Goal: Task Accomplishment & Management: Use online tool/utility

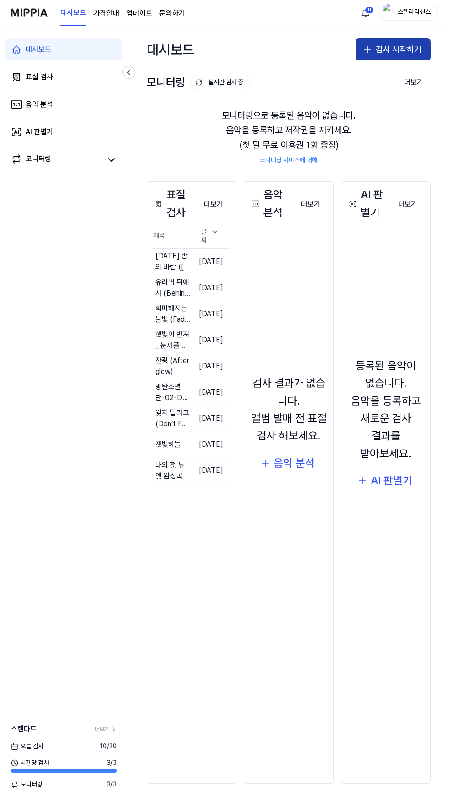
click at [407, 51] on button "검사 시작하기" at bounding box center [393, 49] width 75 height 22
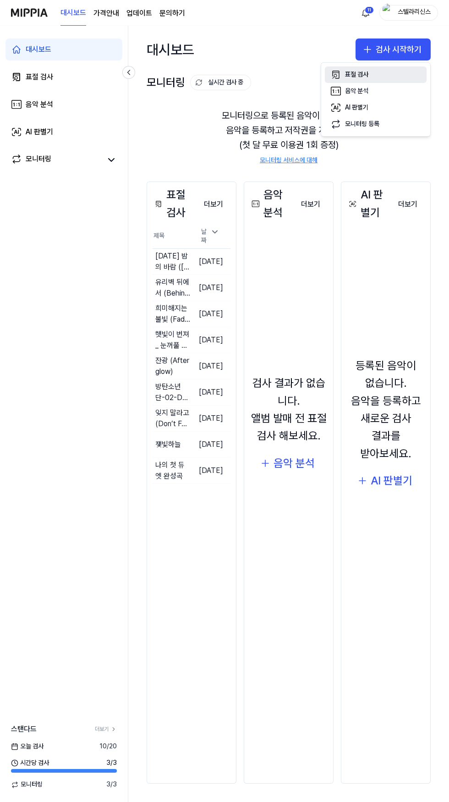
click at [359, 75] on div "표절 검사" at bounding box center [356, 74] width 23 height 9
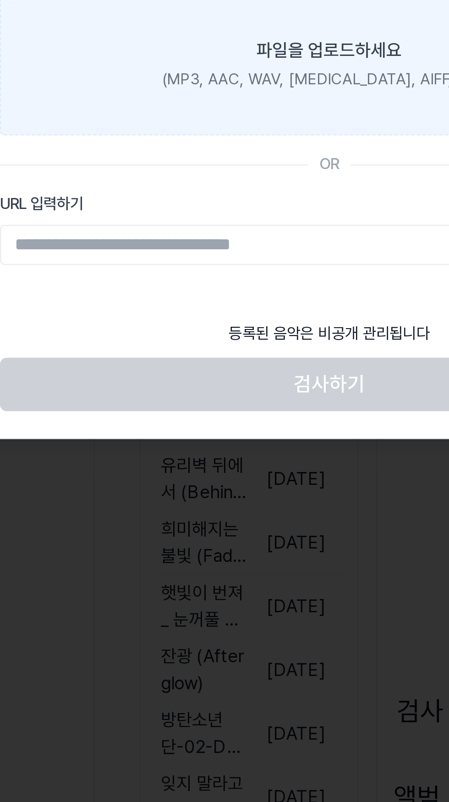
click at [222, 117] on div "파일을 업로드하세요" at bounding box center [225, 111] width 60 height 11
click at [0, 0] on input "파일을 업로드하세요 (MP3, AAC, WAV, [MEDICAL_DATA], AIFF, OGG)" at bounding box center [0, 0] width 0 height 0
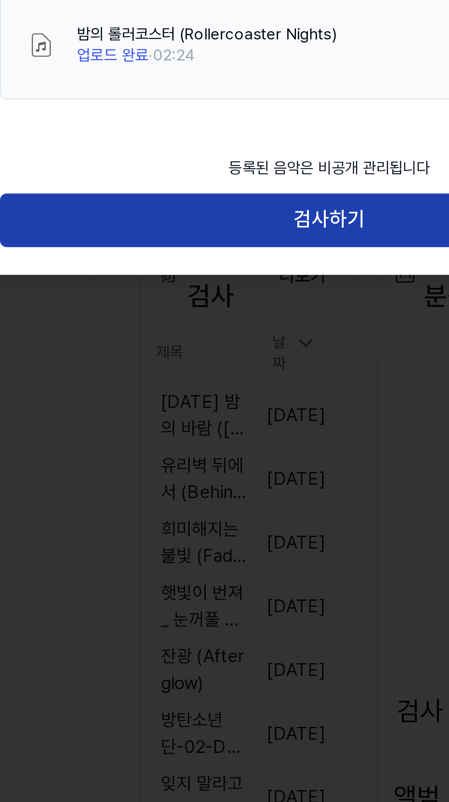
click at [245, 176] on button "검사하기" at bounding box center [224, 181] width 270 height 22
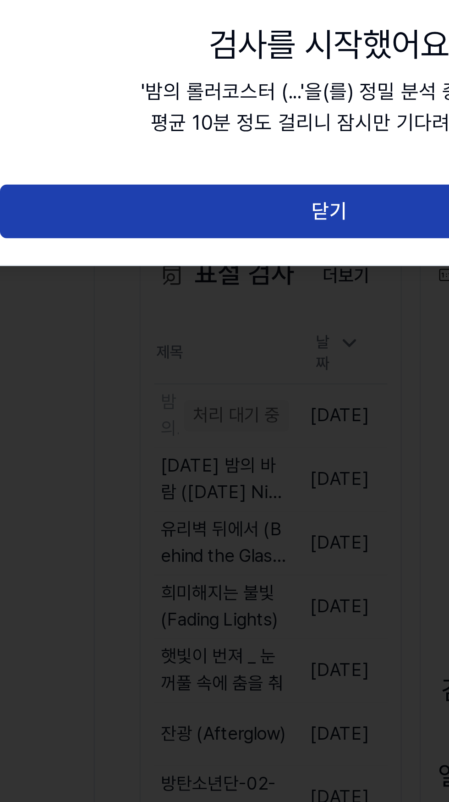
click at [243, 177] on button "닫기" at bounding box center [224, 178] width 270 height 22
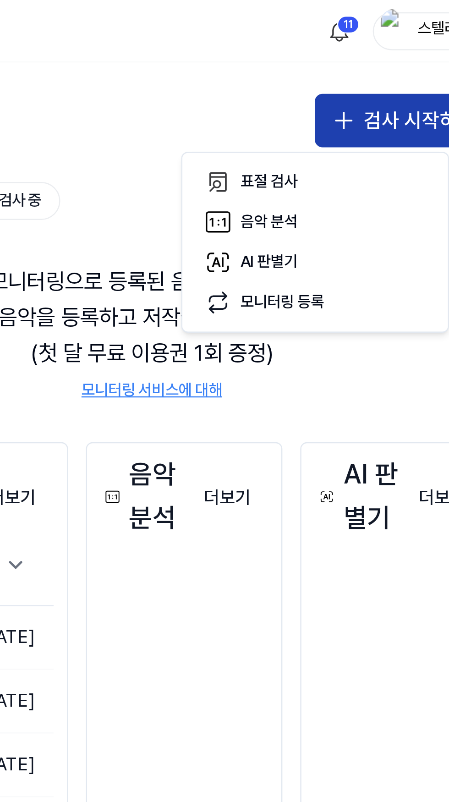
click at [389, 49] on button "검사 시작하기" at bounding box center [393, 49] width 75 height 22
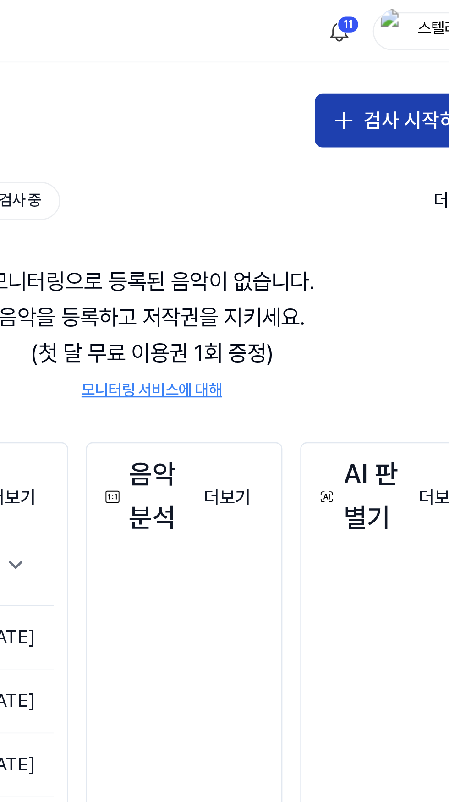
click at [388, 54] on button "검사 시작하기" at bounding box center [393, 49] width 75 height 22
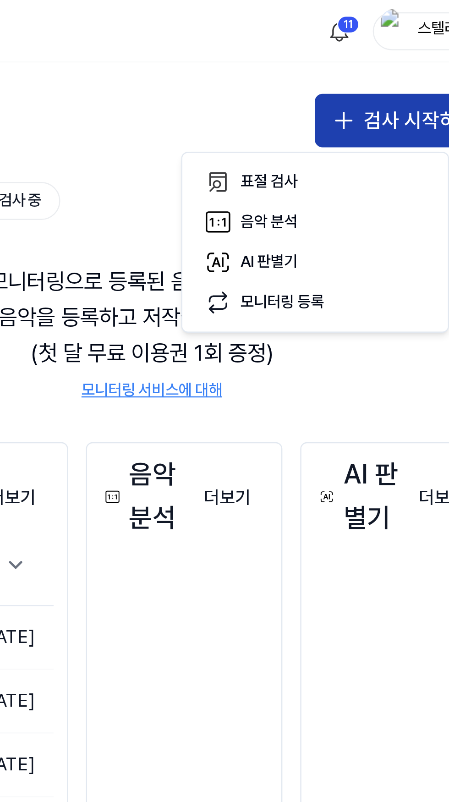
click at [345, 77] on div "표절 검사" at bounding box center [336, 74] width 23 height 9
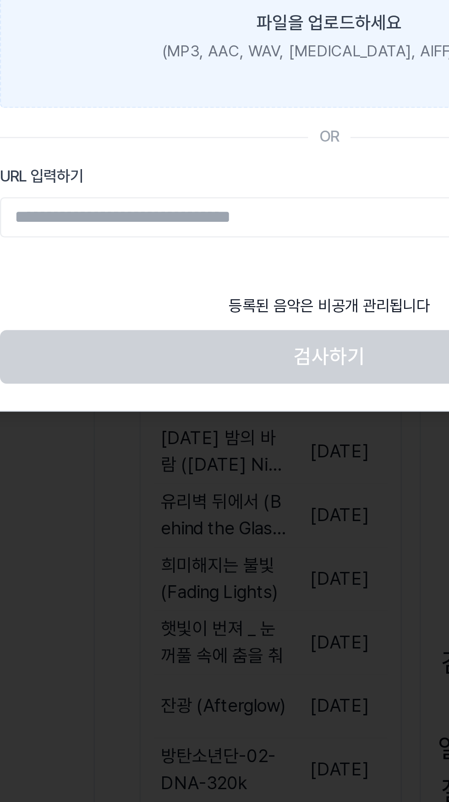
click at [233, 120] on div "(MP3, AAC, WAV, FLAC, AIFF, OGG)" at bounding box center [224, 123] width 137 height 9
click at [0, 0] on input "파일을 업로드하세요 (MP3, AAC, WAV, FLAC, AIFF, OGG)" at bounding box center [0, 0] width 0 height 0
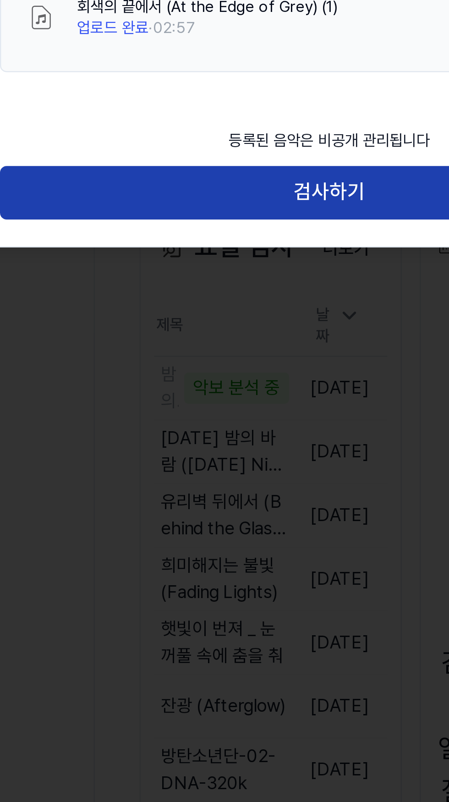
click at [243, 181] on button "검사하기" at bounding box center [224, 181] width 270 height 22
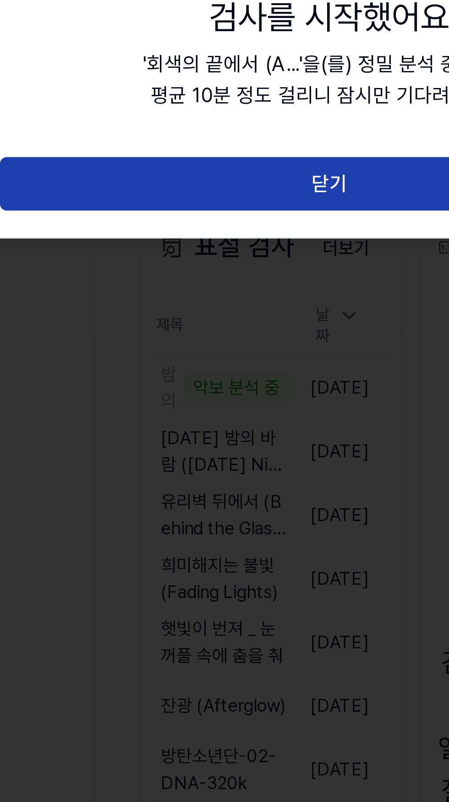
click at [238, 176] on button "닫기" at bounding box center [224, 178] width 270 height 22
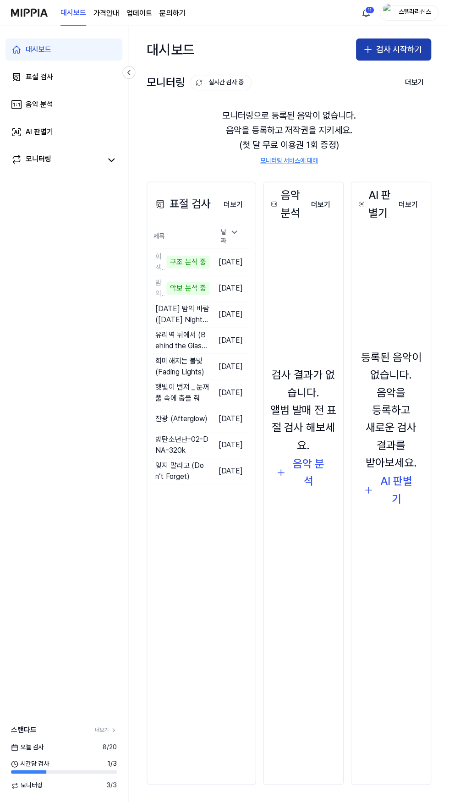
click at [396, 49] on button "검사 시작하기" at bounding box center [393, 49] width 75 height 22
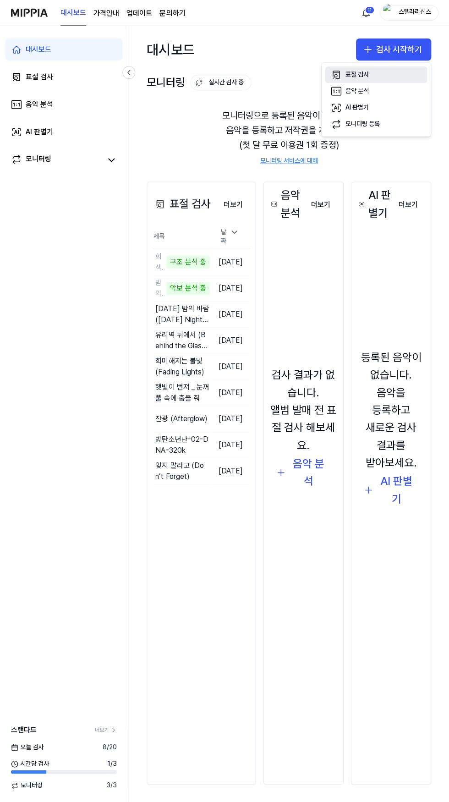
click at [362, 78] on div "표절 검사" at bounding box center [356, 74] width 23 height 9
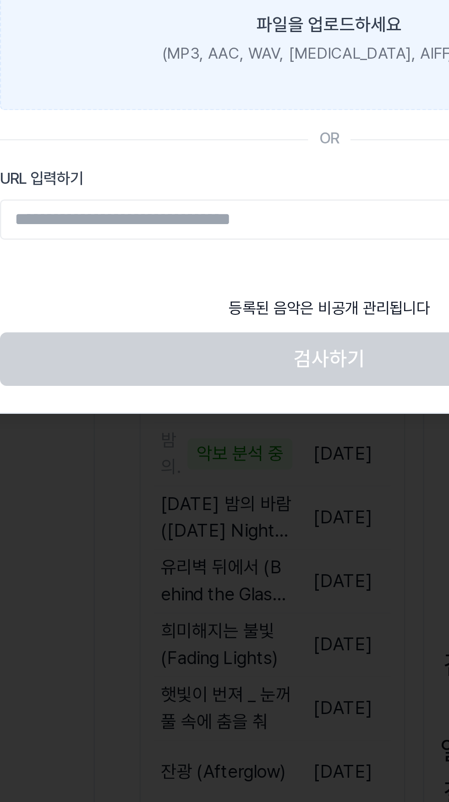
click at [228, 123] on div "(MP3, AAC, WAV, FLAC, AIFF, OGG)" at bounding box center [224, 123] width 137 height 9
click at [0, 0] on input "파일을 업로드하세요 (MP3, AAC, WAV, FLAC, AIFF, OGG)" at bounding box center [0, 0] width 0 height 0
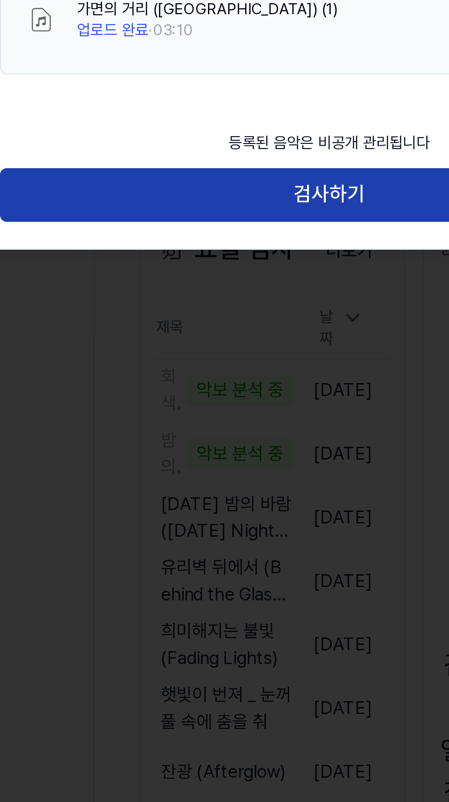
click at [250, 179] on button "검사하기" at bounding box center [224, 181] width 270 height 22
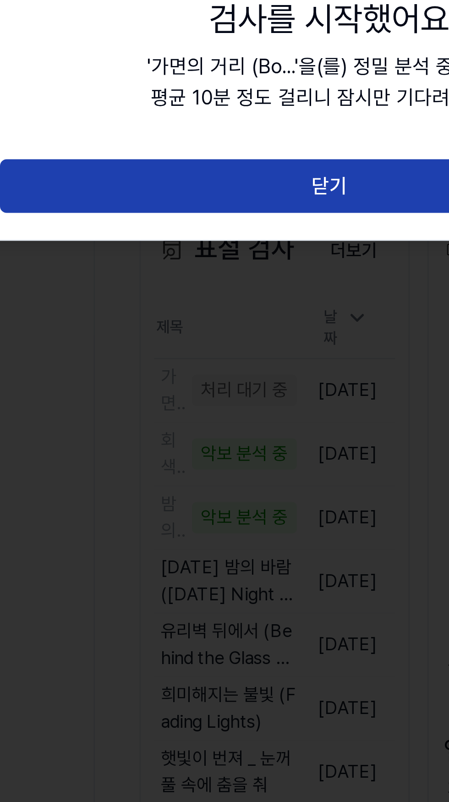
click at [249, 172] on button "닫기" at bounding box center [224, 178] width 270 height 22
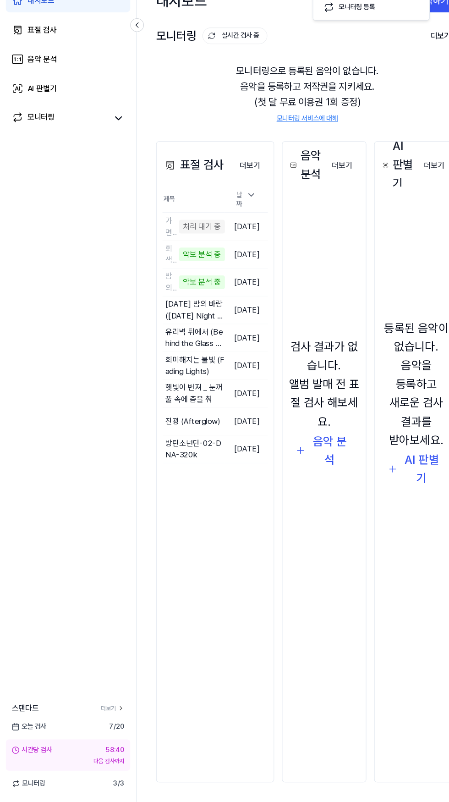
scroll to position [68, 0]
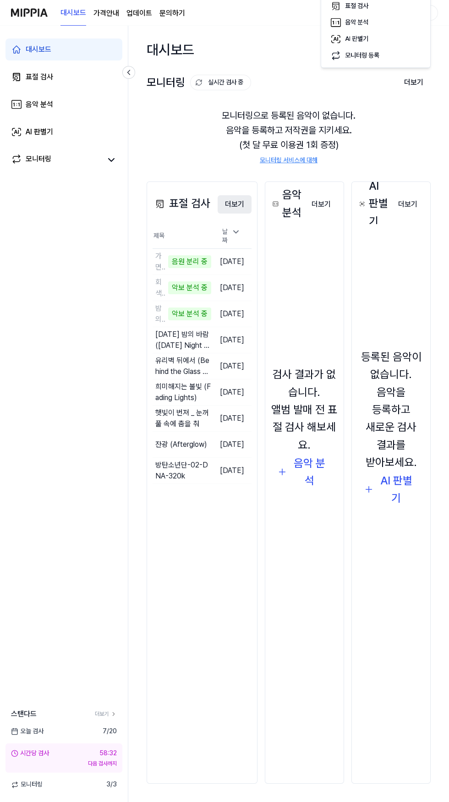
click at [242, 195] on button "더보기" at bounding box center [235, 204] width 34 height 18
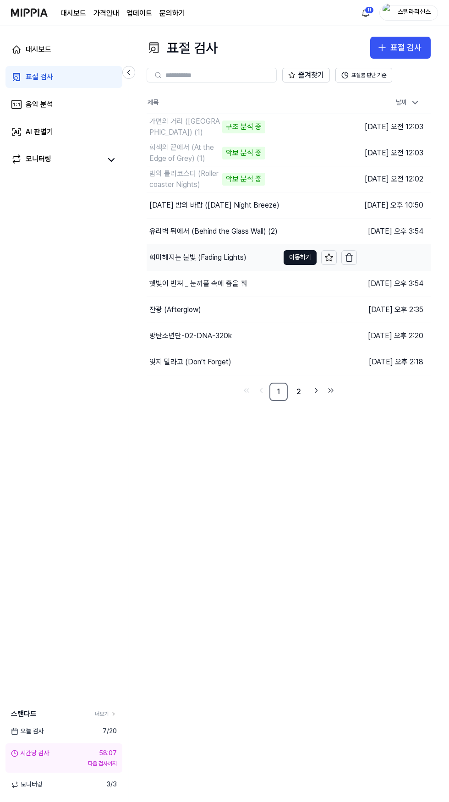
click at [233, 263] on div "희미해지는 불빛 (Fading Lights)" at bounding box center [197, 257] width 97 height 11
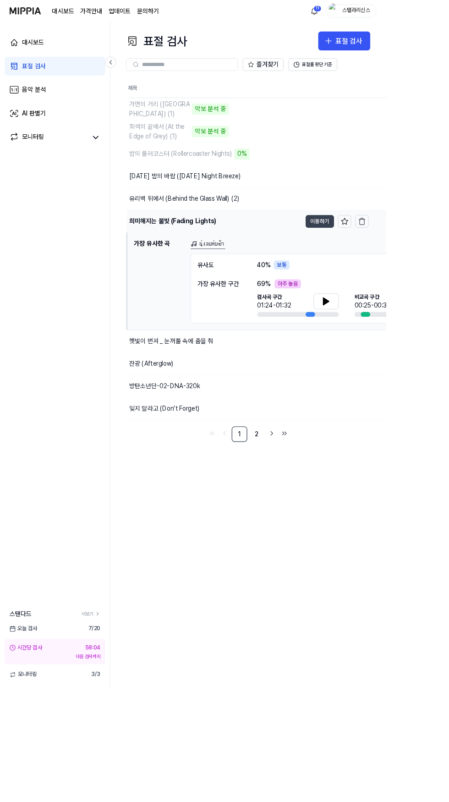
click at [373, 260] on button "이동하기" at bounding box center [372, 257] width 33 height 15
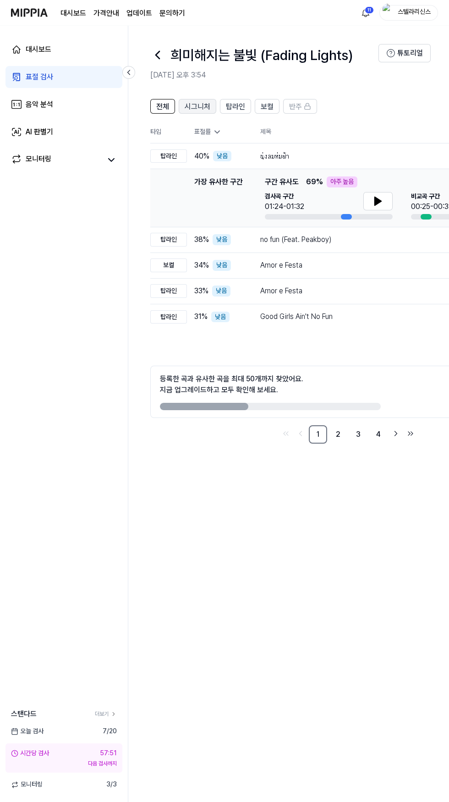
click at [197, 108] on span "시그니처" at bounding box center [198, 106] width 26 height 11
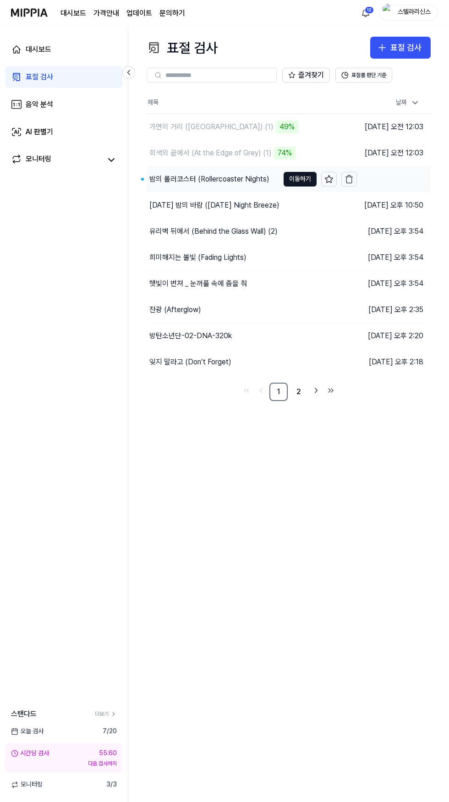
click at [245, 179] on div "밤의 롤러코스터 (Rollercoaster Nights)" at bounding box center [209, 179] width 120 height 11
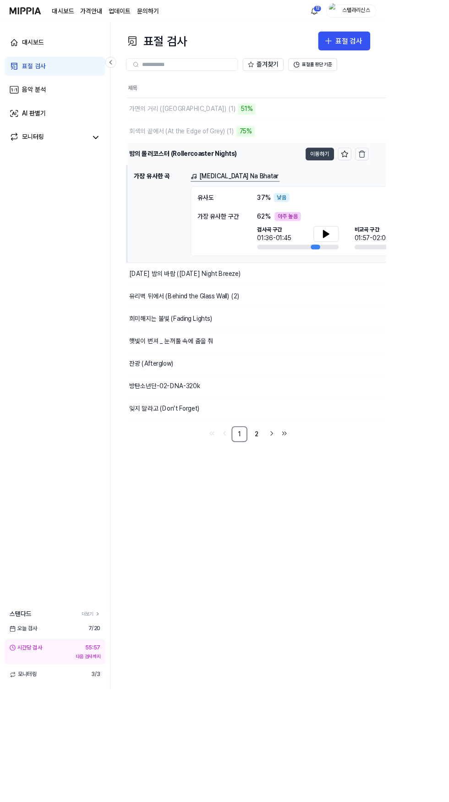
click at [363, 186] on button "이동하기" at bounding box center [372, 179] width 33 height 15
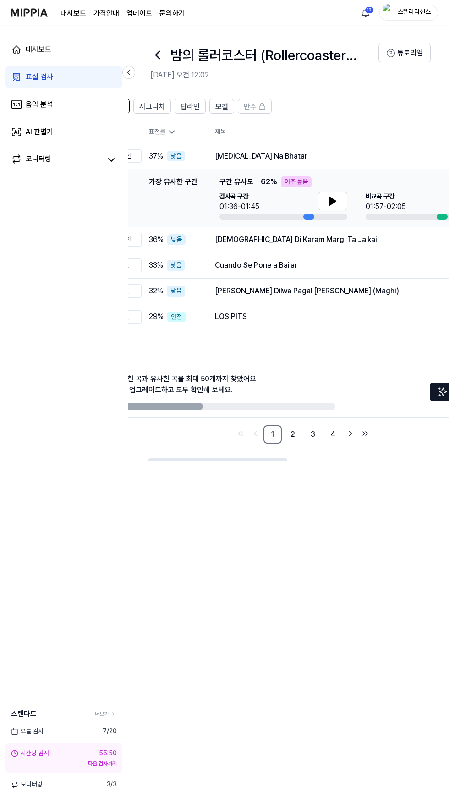
scroll to position [0, 43]
click at [375, 155] on div "Mili Na Bhatar" at bounding box center [337, 156] width 238 height 11
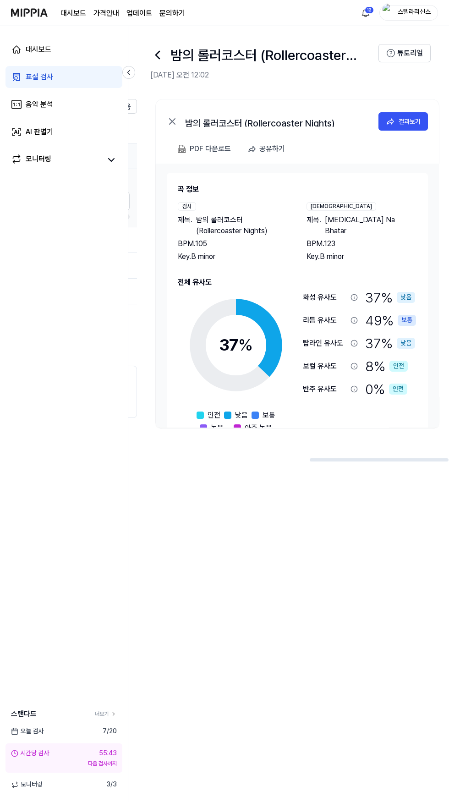
scroll to position [0, 418]
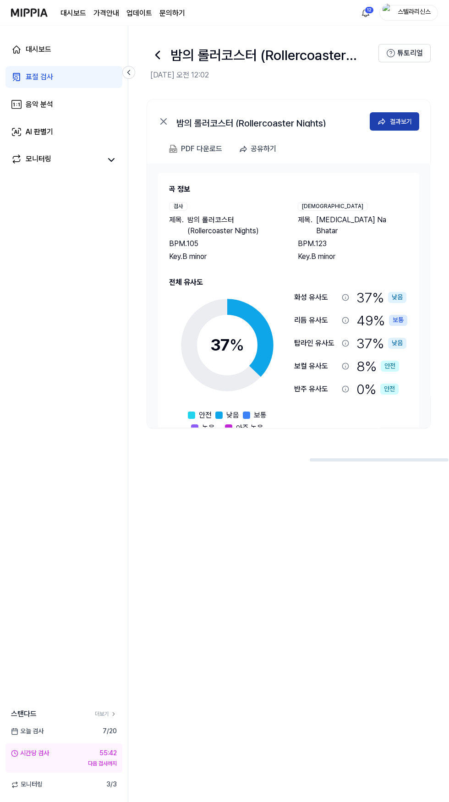
click at [398, 126] on div "결과보기" at bounding box center [401, 121] width 22 height 10
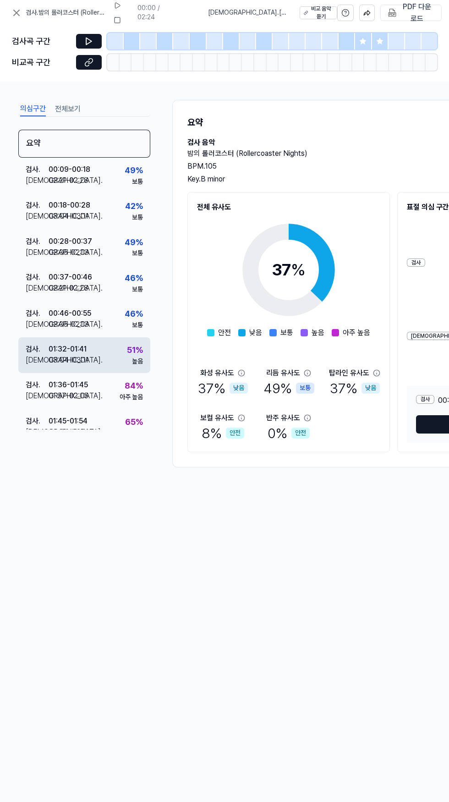
click at [112, 357] on div "검사 . 01:32 - 01:41 비교 . 03:04 - 03:11 51 % 높음" at bounding box center [84, 355] width 132 height 36
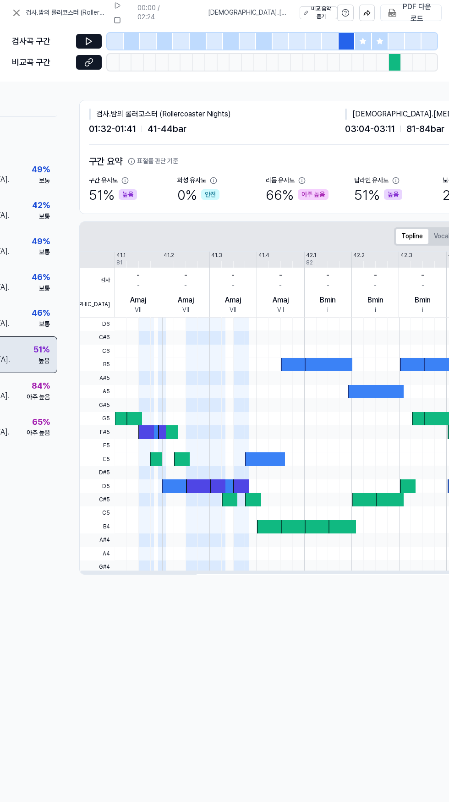
scroll to position [0, 93]
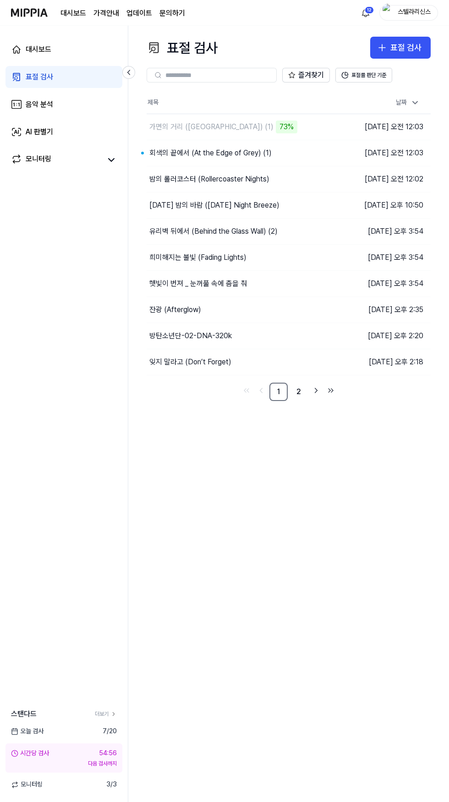
scroll to position [2, 0]
click at [255, 178] on div "밤의 롤러코스터 (Rollercoaster Nights)" at bounding box center [209, 179] width 120 height 11
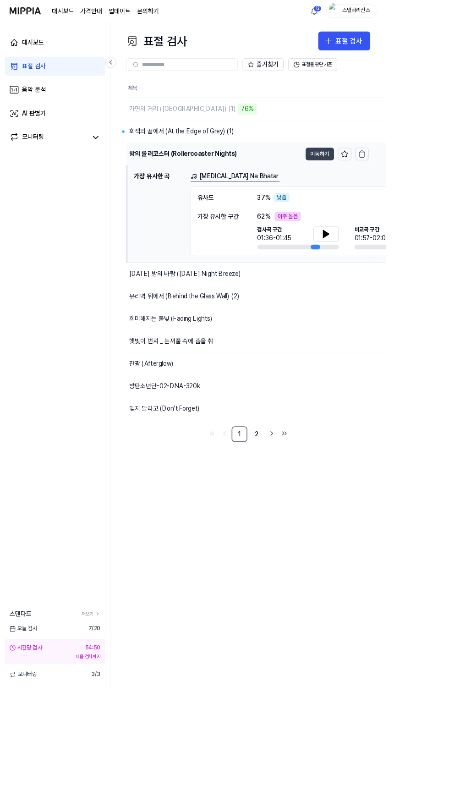
click at [374, 179] on button "이동하기" at bounding box center [372, 179] width 33 height 15
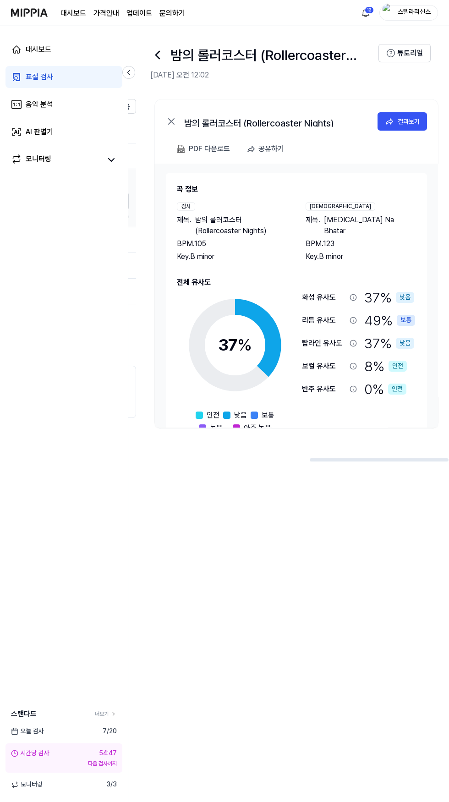
scroll to position [0, 418]
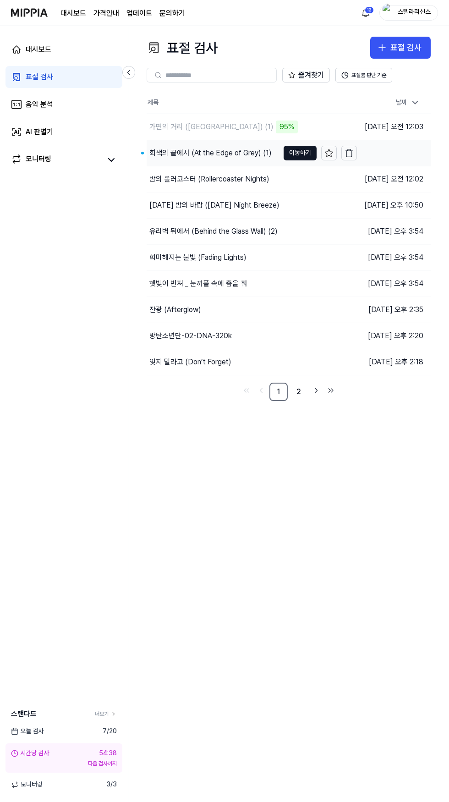
click at [260, 154] on div "회색의 끝에서 (At the Edge of Grey) (1)" at bounding box center [210, 153] width 122 height 11
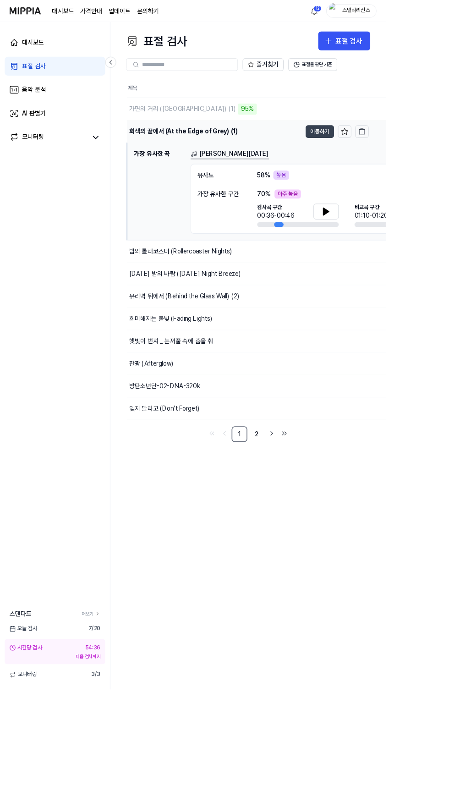
click at [372, 153] on button "이동하기" at bounding box center [372, 153] width 33 height 15
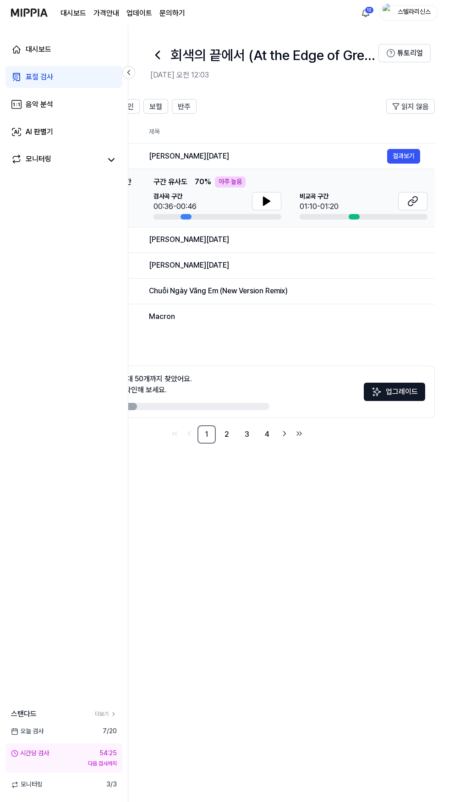
scroll to position [0, 107]
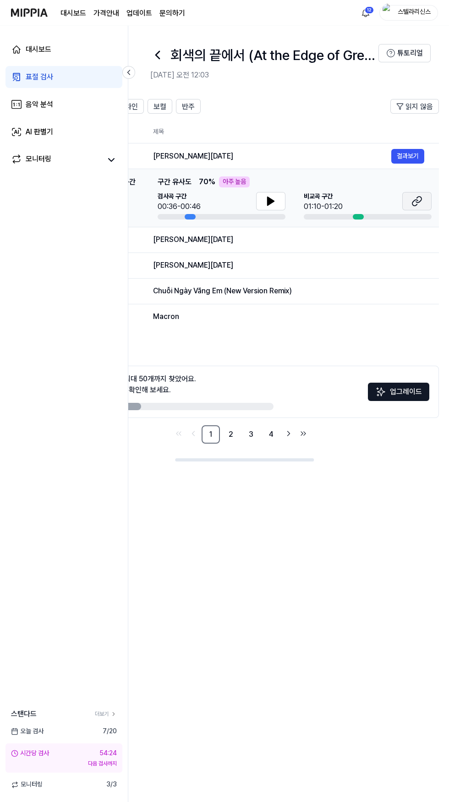
click at [418, 203] on icon at bounding box center [417, 201] width 11 height 11
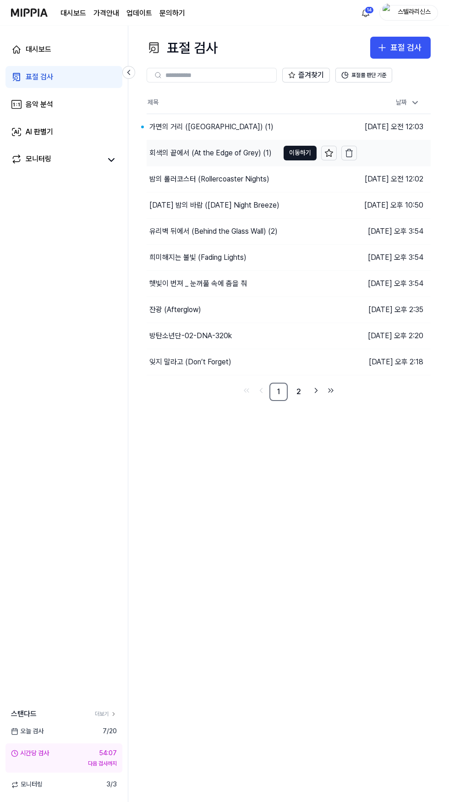
click at [250, 158] on div "회색의 끝에서 (At the Edge of Grey) (1)" at bounding box center [210, 153] width 122 height 11
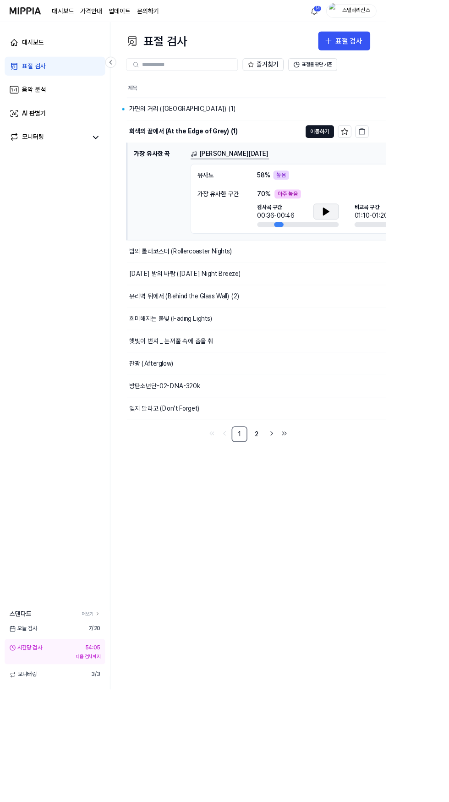
click at [379, 246] on icon at bounding box center [379, 246] width 6 height 8
click at [378, 246] on icon at bounding box center [378, 245] width 2 height 7
click at [253, 126] on div "가면의 거리 ([GEOGRAPHIC_DATA]) (1)" at bounding box center [212, 126] width 124 height 11
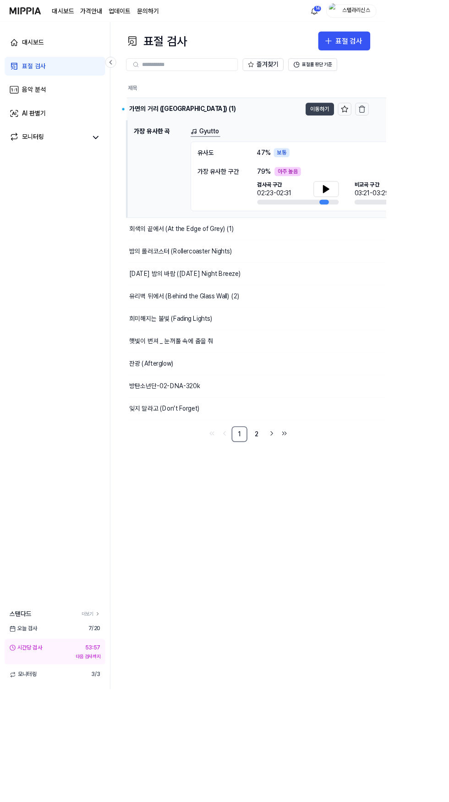
click at [366, 128] on button "이동하기" at bounding box center [372, 127] width 33 height 15
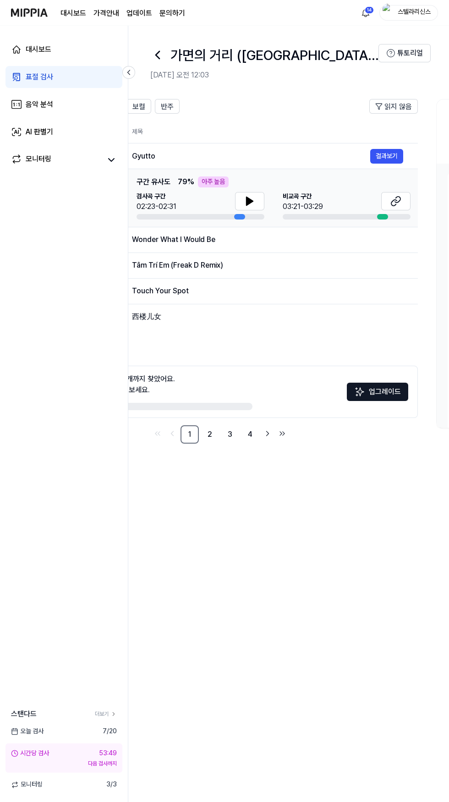
scroll to position [0, 130]
click at [394, 204] on icon at bounding box center [394, 201] width 11 height 11
click at [251, 203] on icon at bounding box center [248, 201] width 11 height 11
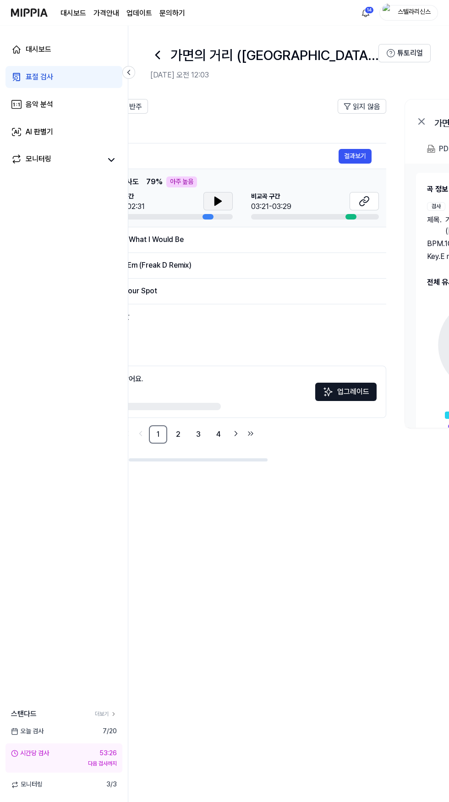
scroll to position [0, 0]
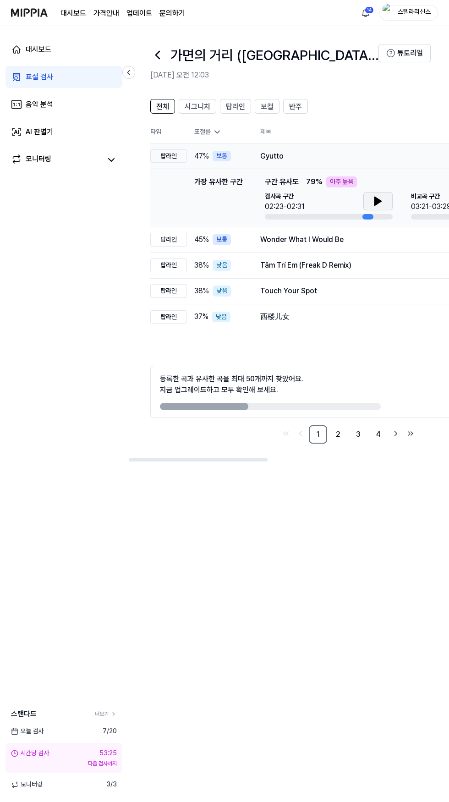
click at [352, 154] on div "Gyutto" at bounding box center [379, 156] width 238 height 11
click at [340, 243] on div "Wonder What I Would Be" at bounding box center [379, 239] width 238 height 11
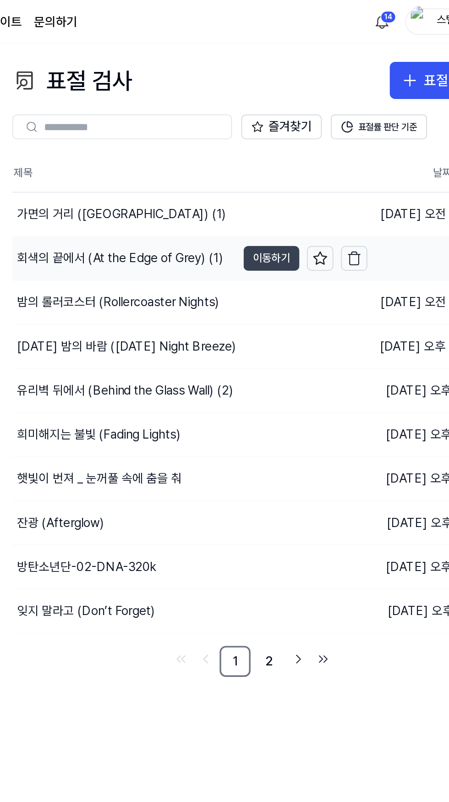
click at [284, 152] on button "이동하기" at bounding box center [300, 153] width 33 height 15
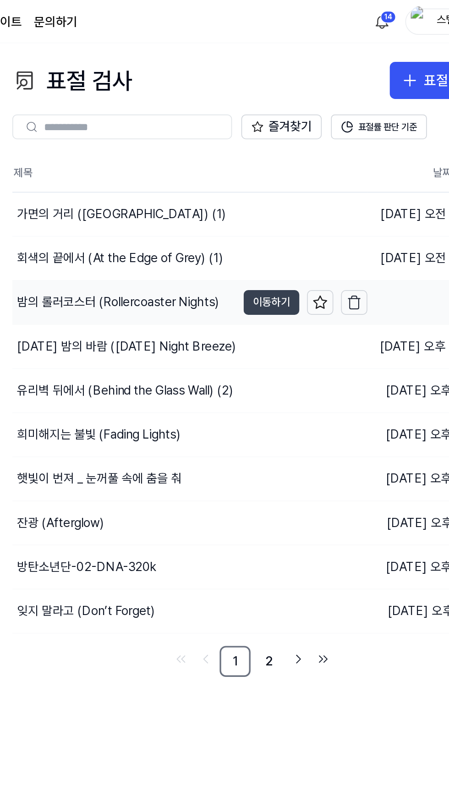
click at [300, 181] on button "이동하기" at bounding box center [300, 179] width 33 height 15
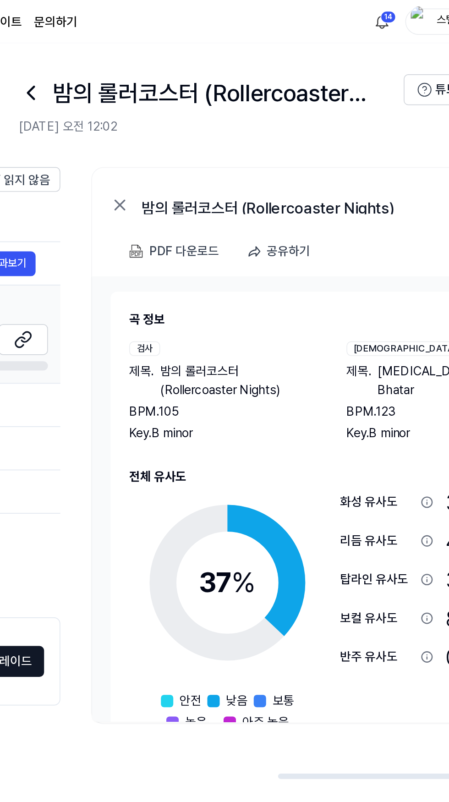
scroll to position [0, 418]
